Goal: Communication & Community: Answer question/provide support

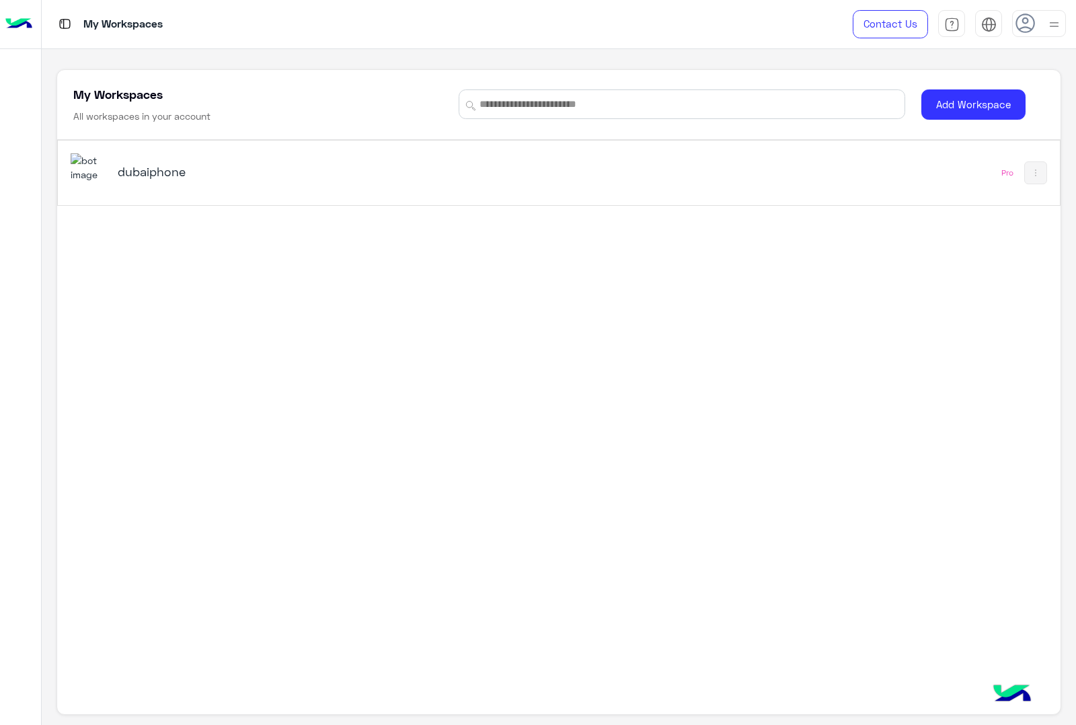
click at [379, 180] on h5 "dubaiphone" at bounding box center [294, 171] width 352 height 16
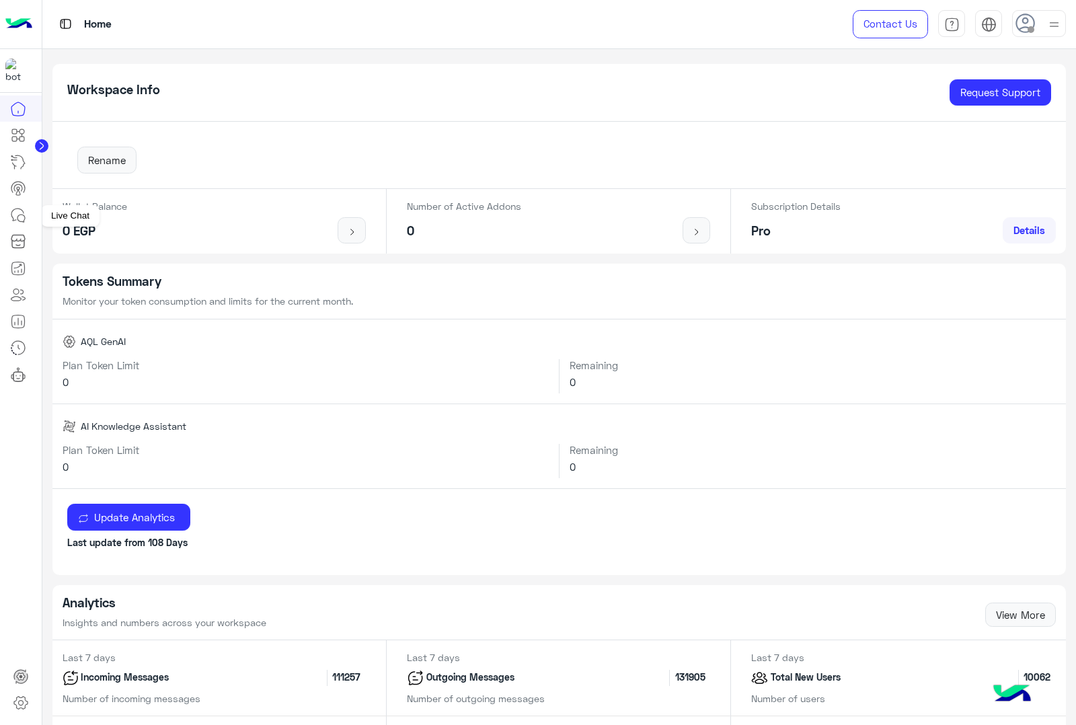
click at [13, 210] on icon at bounding box center [17, 214] width 12 height 12
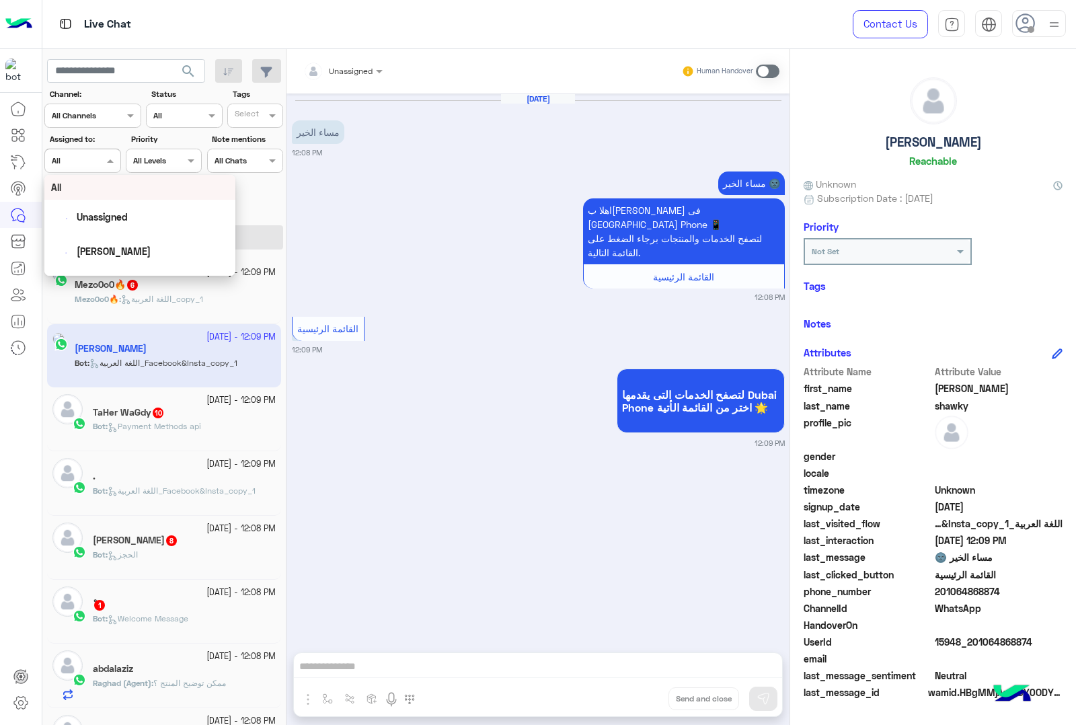
click at [102, 162] on div at bounding box center [82, 159] width 75 height 13
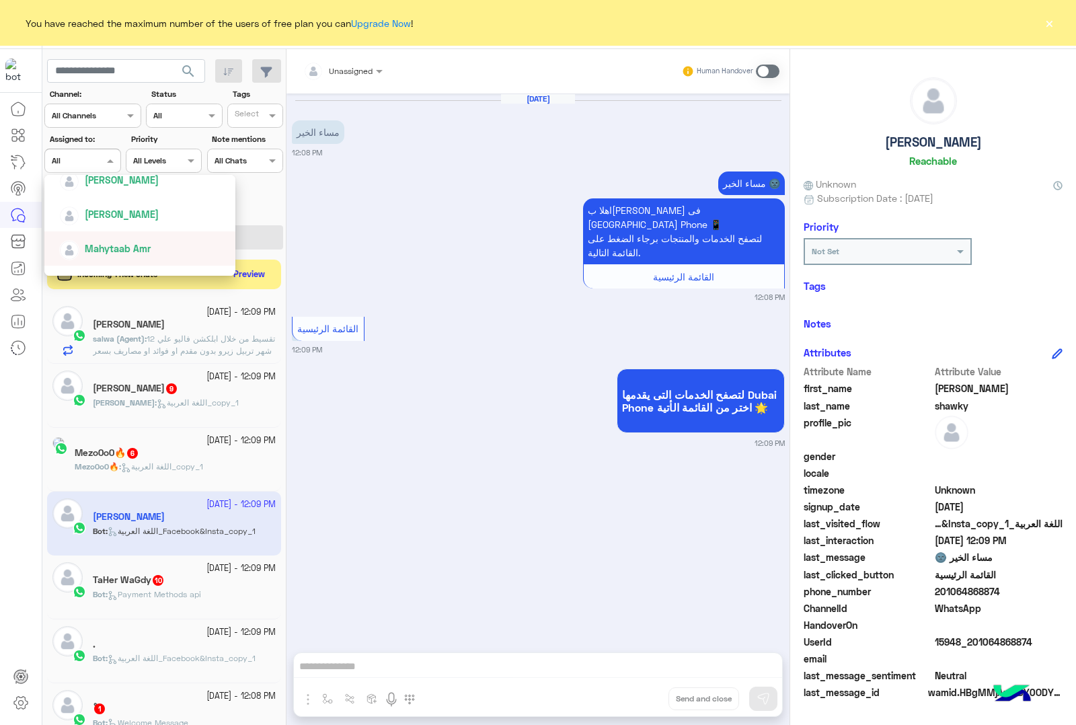
scroll to position [420, 0]
click at [161, 232] on div "[PERSON_NAME]" at bounding box center [143, 233] width 169 height 24
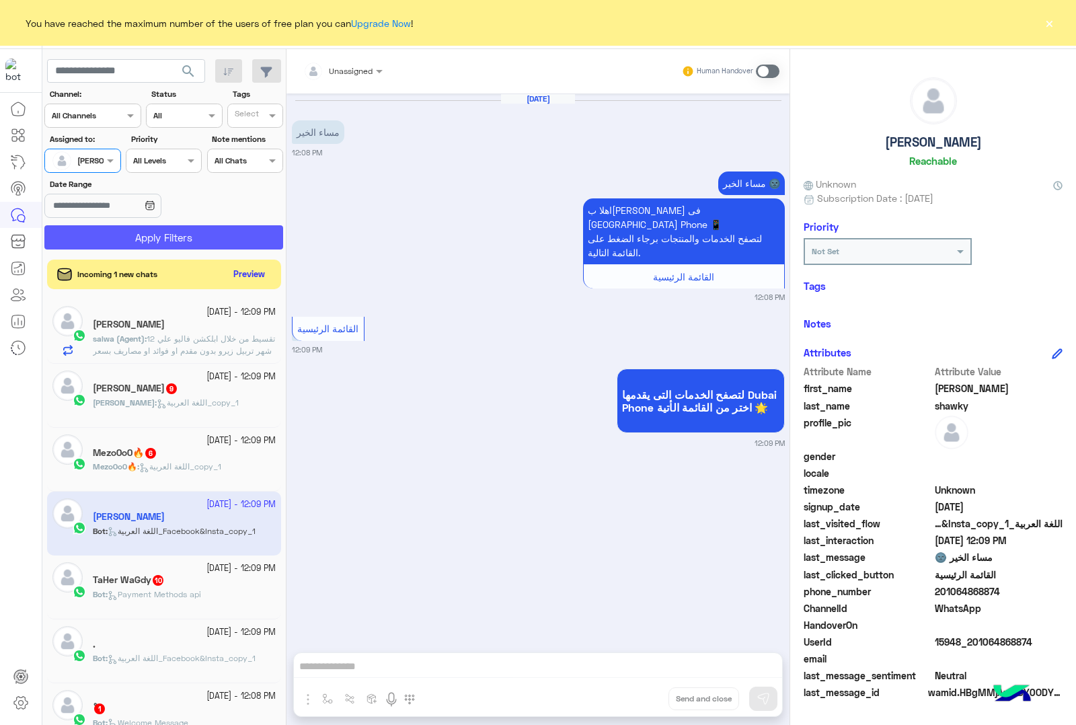
click at [184, 233] on button "Apply Filters" at bounding box center [163, 237] width 239 height 24
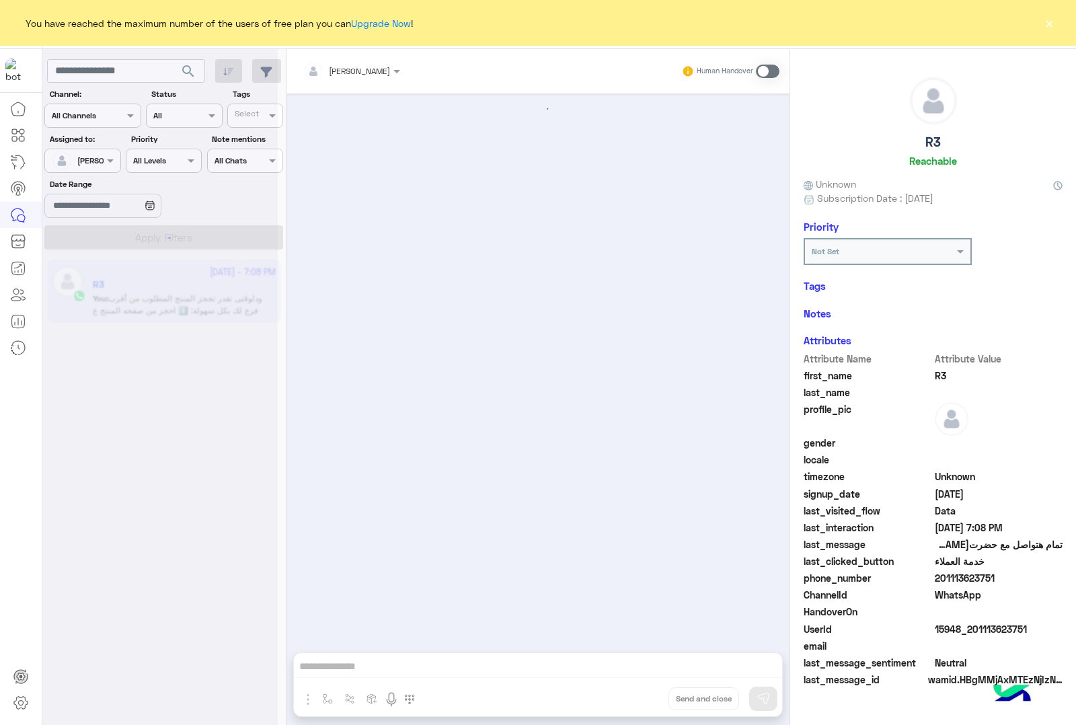
scroll to position [1621, 0]
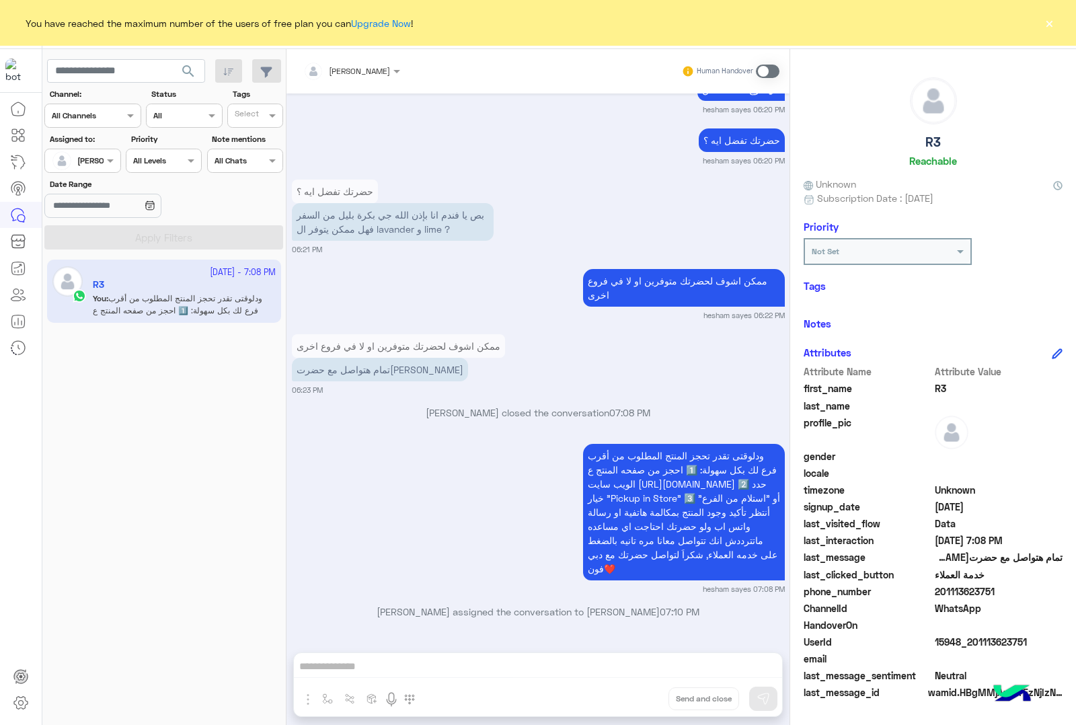
click at [444, 664] on div "hesham sayes Human Handover [DATE] Conversation was assigned to hesham sayes 06…" at bounding box center [537, 389] width 503 height 681
drag, startPoint x: 226, startPoint y: 296, endPoint x: 483, endPoint y: 666, distance: 450.2
click at [483, 666] on div "hesham sayes Human Handover [DATE] Conversation was assigned to hesham sayes 06…" at bounding box center [537, 389] width 503 height 681
drag, startPoint x: 479, startPoint y: 666, endPoint x: 382, endPoint y: 666, distance: 97.5
drag, startPoint x: 382, startPoint y: 666, endPoint x: 368, endPoint y: 666, distance: 13.4
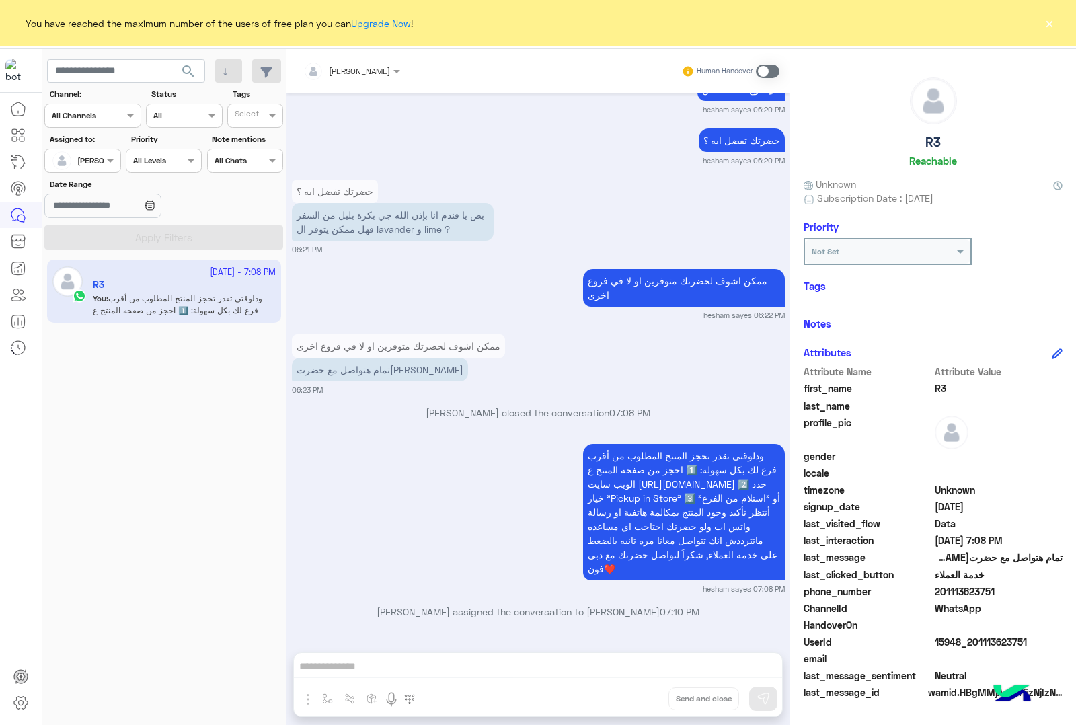
drag, startPoint x: 368, startPoint y: 666, endPoint x: 323, endPoint y: 596, distance: 83.5
click at [323, 596] on div "[DATE] Conversation was assigned to hesham sayes 06:00 PM دبي [PERSON_NAME] اهل…" at bounding box center [537, 365] width 503 height 545
drag, startPoint x: 621, startPoint y: 541, endPoint x: 621, endPoint y: 526, distance: 15.5
click at [621, 533] on span "ودلوقتى تقدر تحجز المنتج المطلوب من أقرب فرع لك بكل سهولة: 1️⃣ احجز من صفحه الم…" at bounding box center [684, 512] width 192 height 124
click at [471, 661] on div "hesham sayes Human Handover [DATE] Conversation was assigned to hesham sayes 06…" at bounding box center [537, 389] width 503 height 681
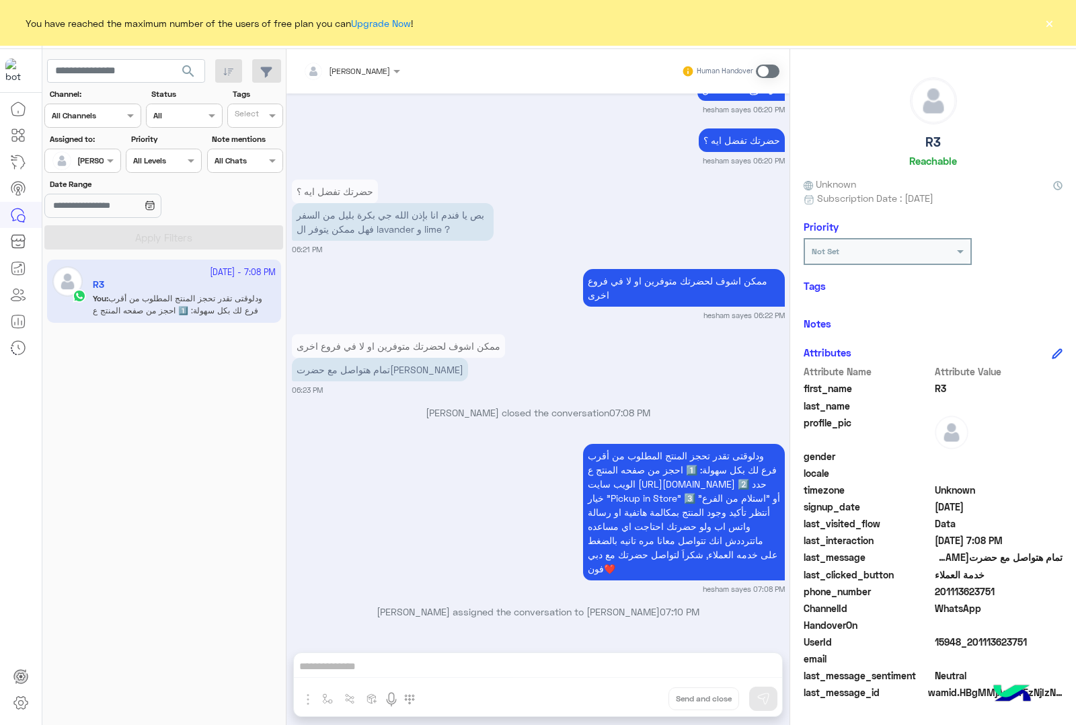
click at [382, 663] on div "hesham sayes Human Handover [DATE] Conversation was assigned to hesham sayes 06…" at bounding box center [537, 389] width 503 height 681
click at [1049, 25] on button "×" at bounding box center [1048, 22] width 13 height 13
